Goal: Task Accomplishment & Management: Manage account settings

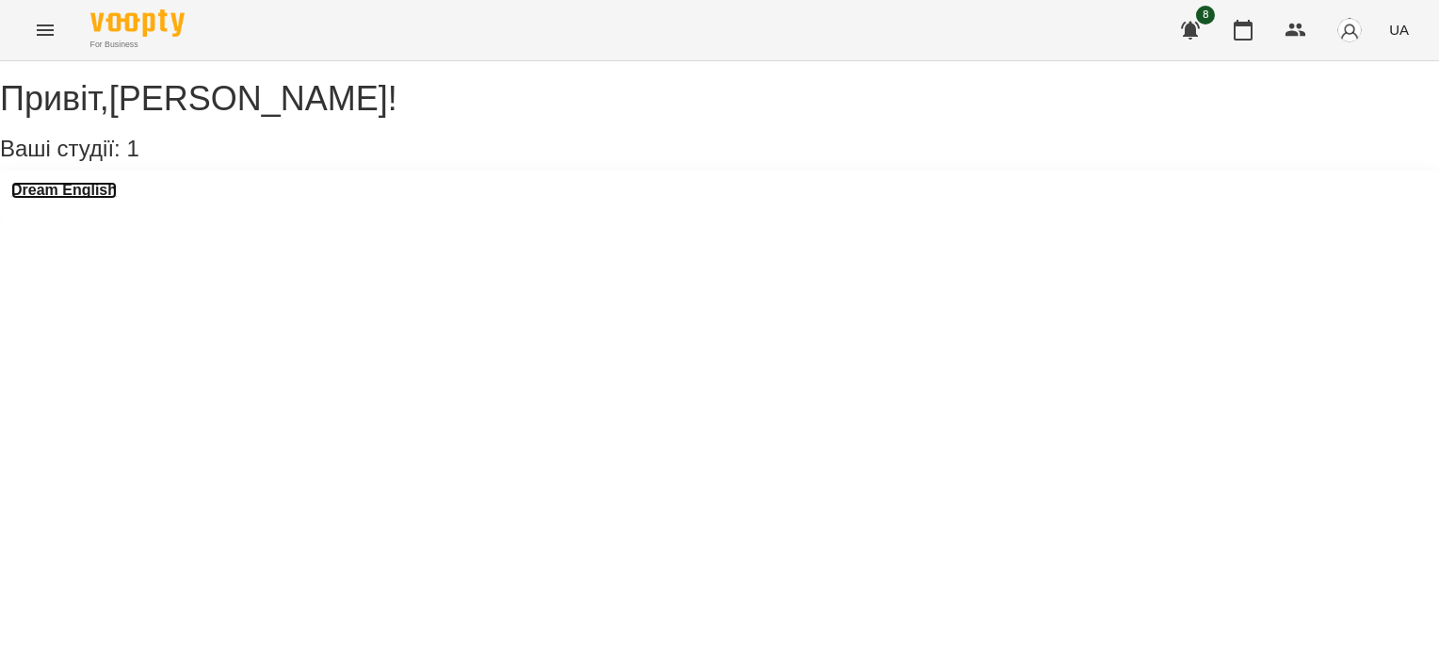
click at [87, 199] on h3 "Dream English" at bounding box center [63, 190] width 105 height 17
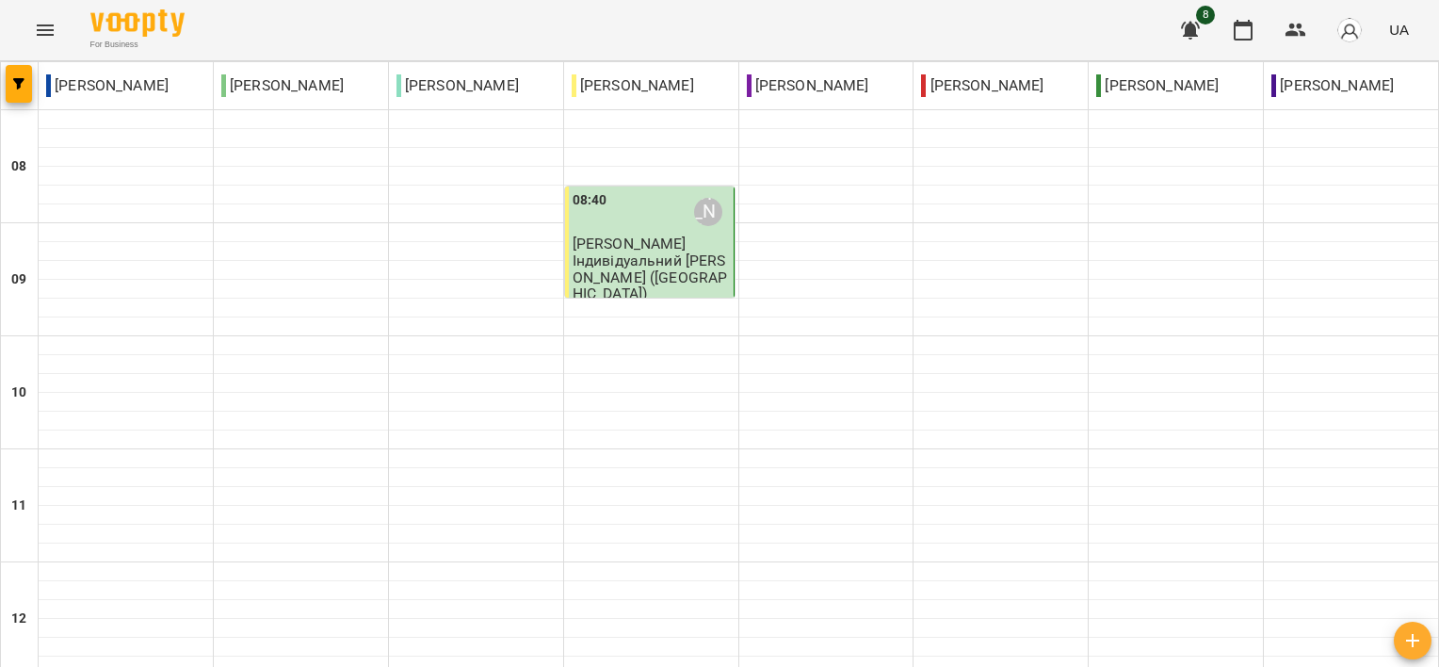
type input "**********"
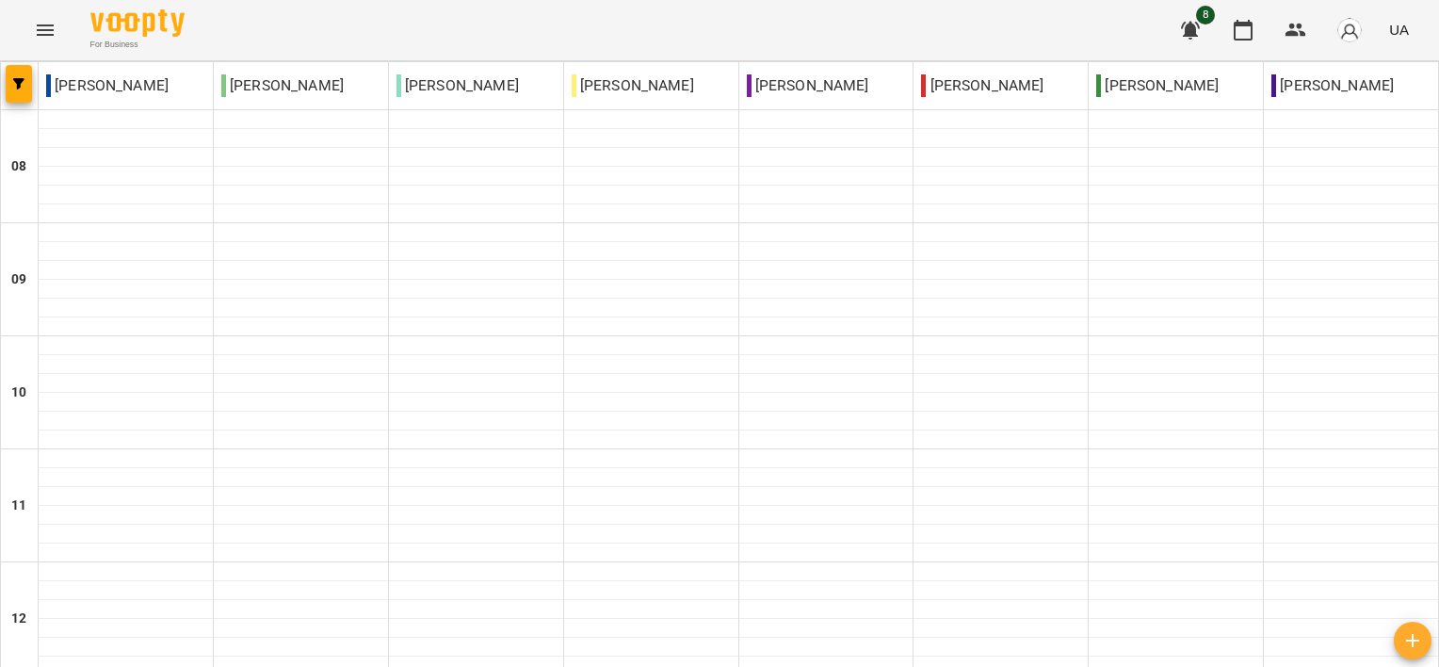
scroll to position [471, 0]
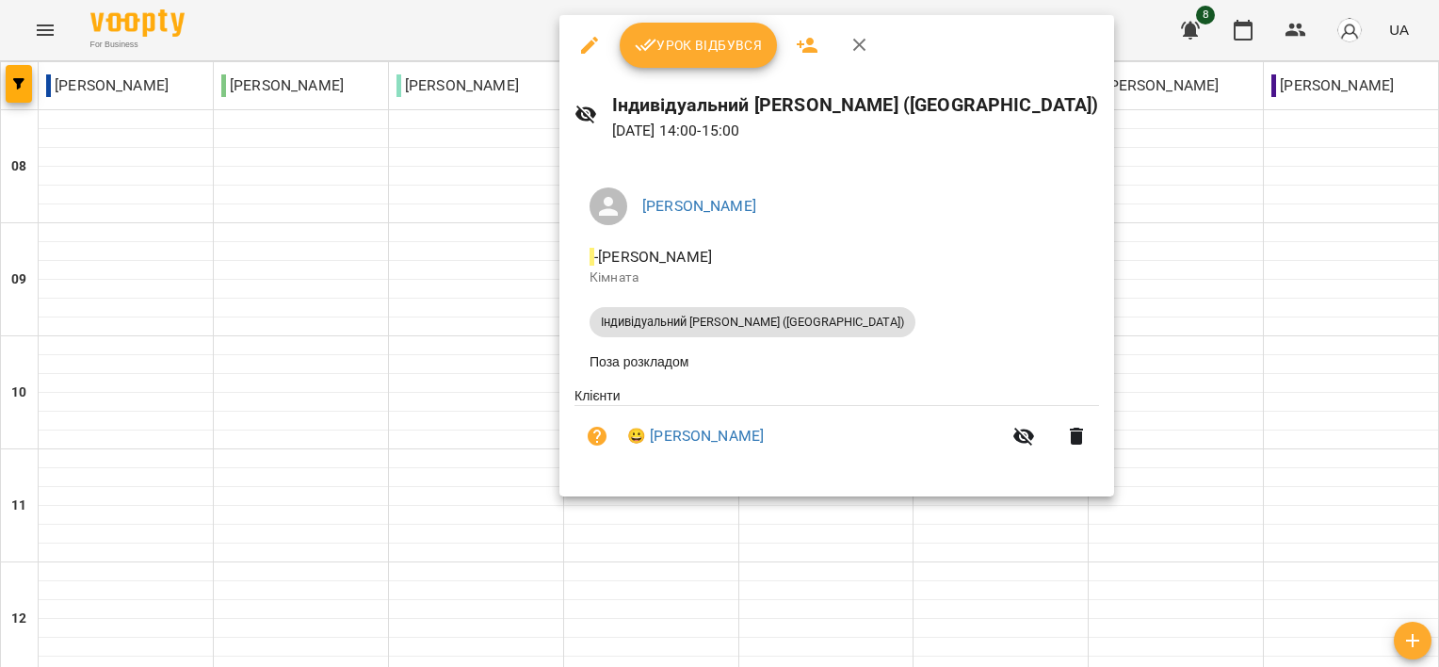
click at [719, 38] on span "Урок відбувся" at bounding box center [699, 45] width 128 height 23
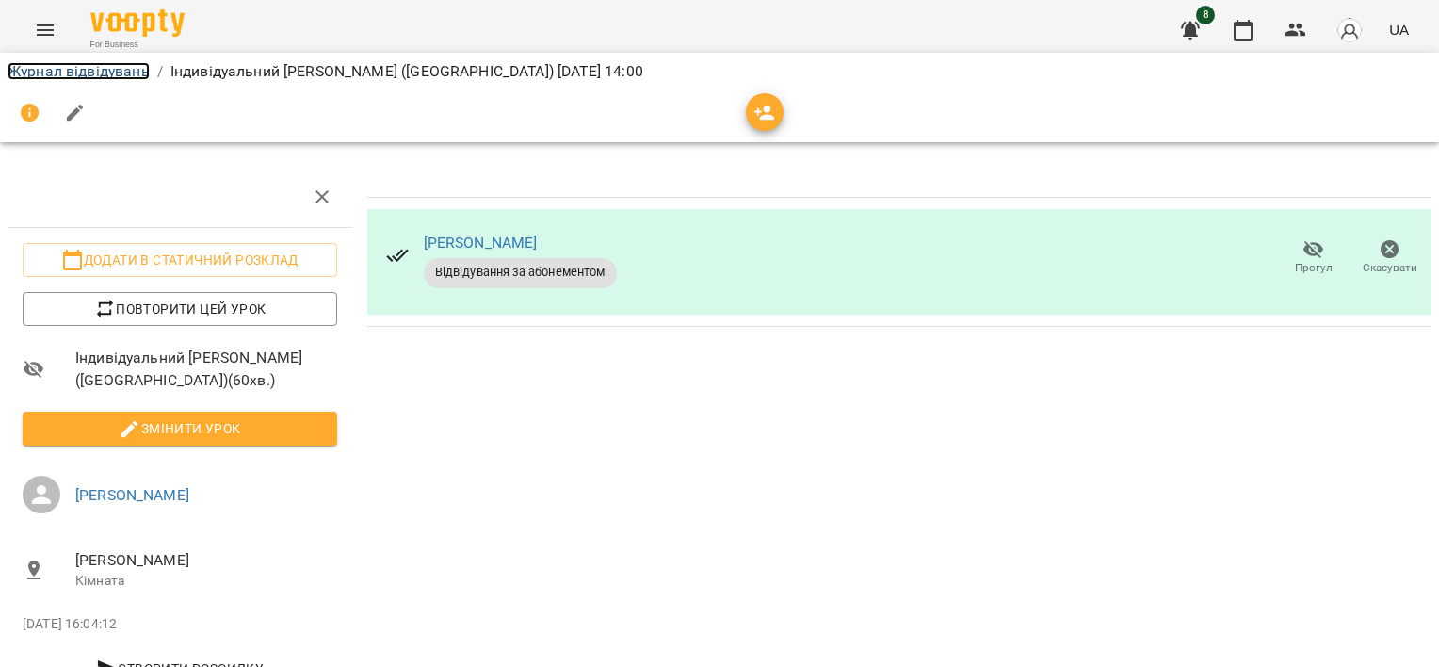
click at [74, 73] on link "Журнал відвідувань" at bounding box center [79, 71] width 142 height 18
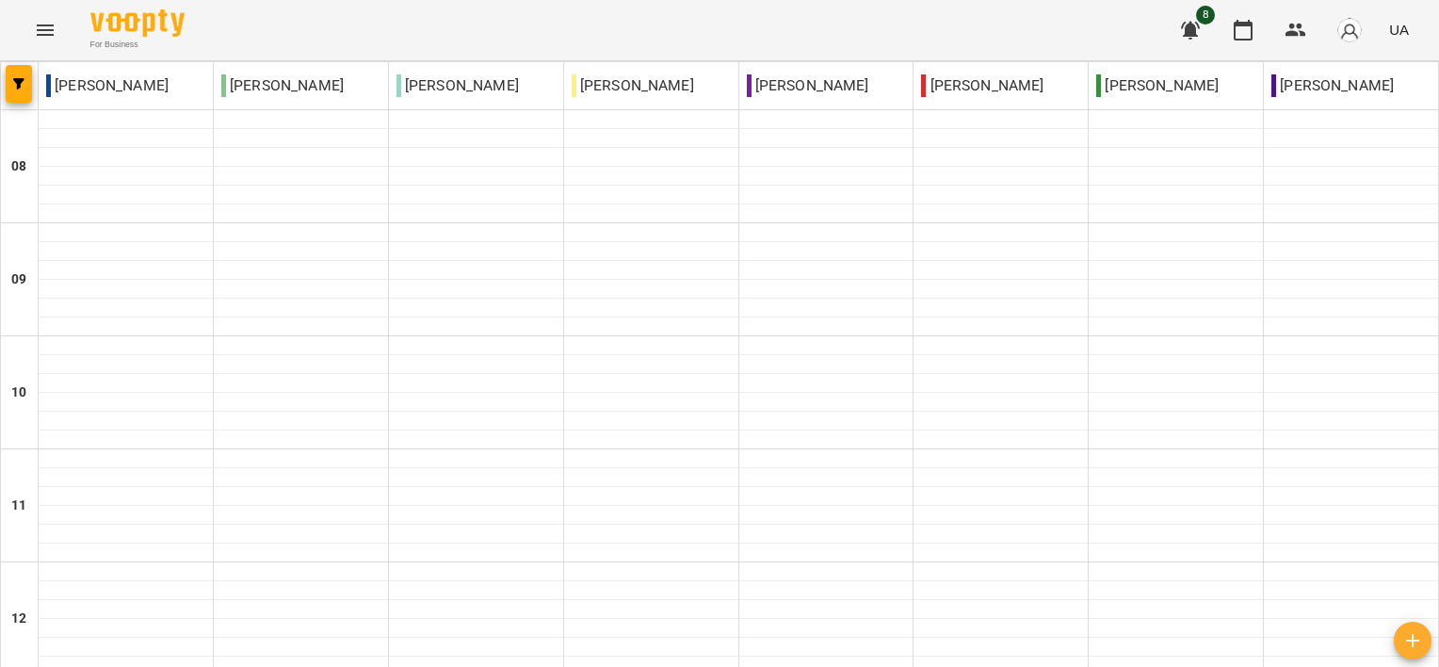
scroll to position [1263, 0]
